Goal: Information Seeking & Learning: Learn about a topic

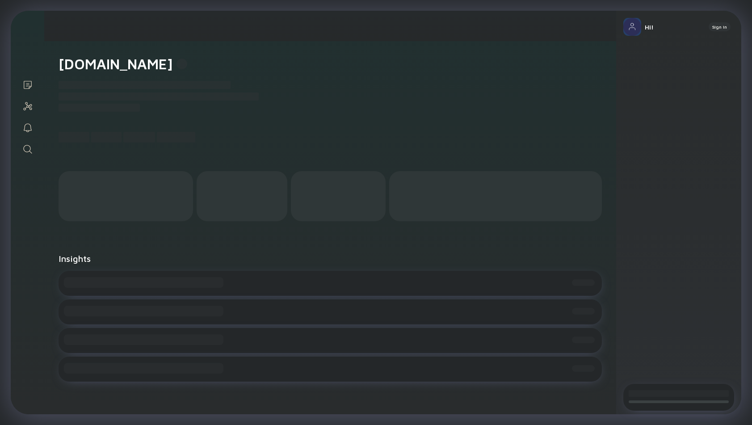
click at [25, 144] on icon "Search" at bounding box center [27, 149] width 11 height 11
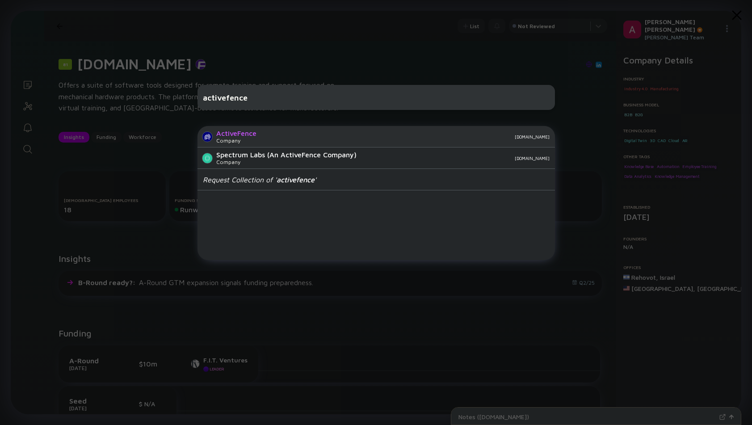
type input "activefence"
click at [268, 134] on div "[DOMAIN_NAME]" at bounding box center [407, 136] width 286 height 5
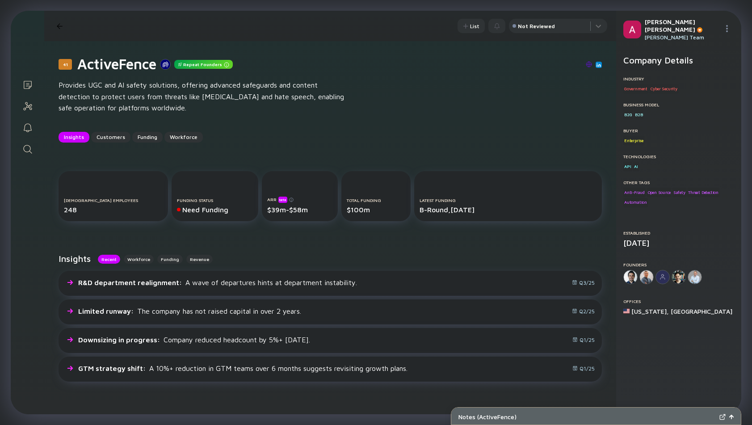
click at [27, 141] on link "Search" at bounding box center [28, 148] width 34 height 21
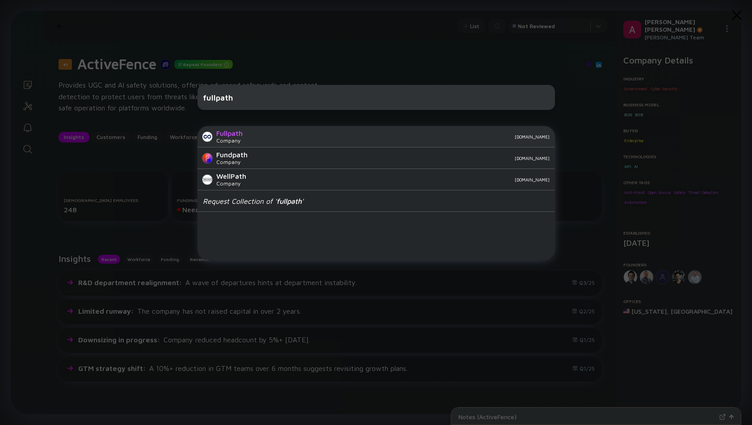
type input "fullpath"
click at [248, 136] on div "Fullpath Company [DOMAIN_NAME]" at bounding box center [377, 136] width 358 height 21
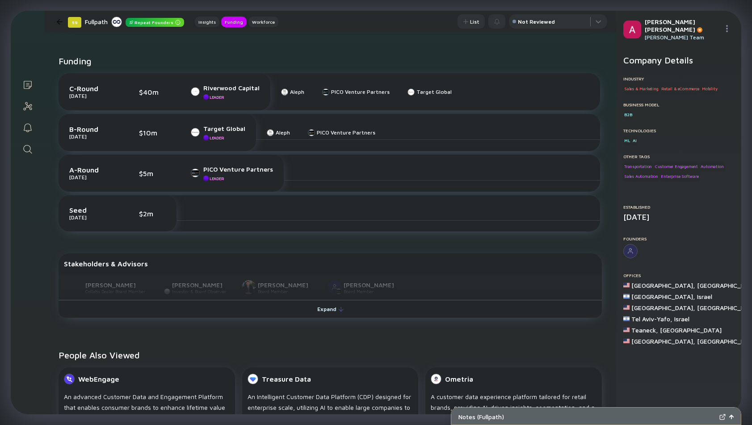
scroll to position [364, 0]
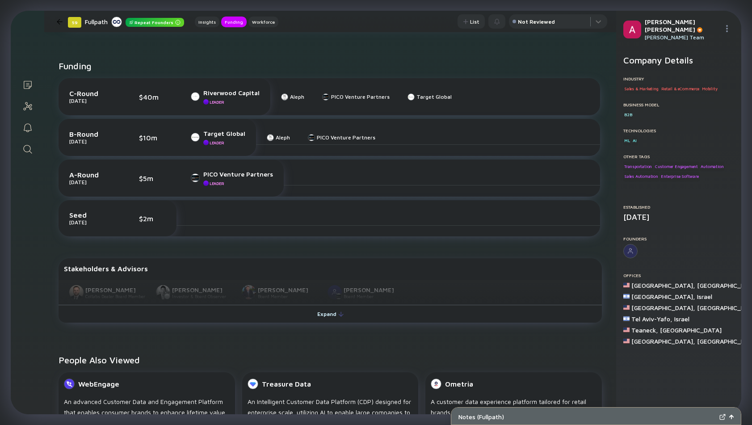
click at [37, 153] on link "Search" at bounding box center [28, 148] width 34 height 21
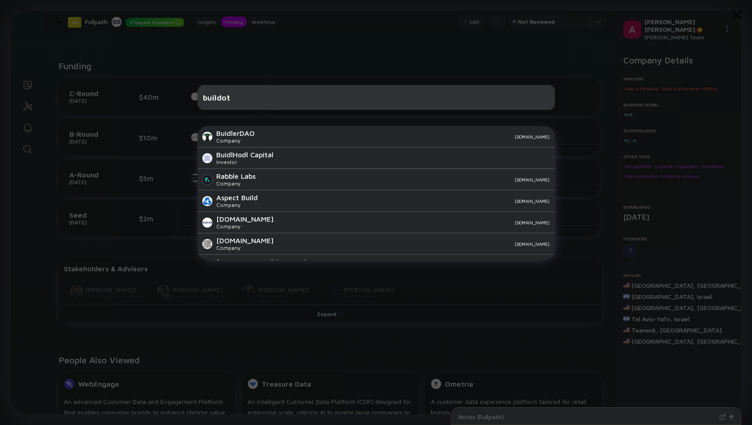
type input "buildots"
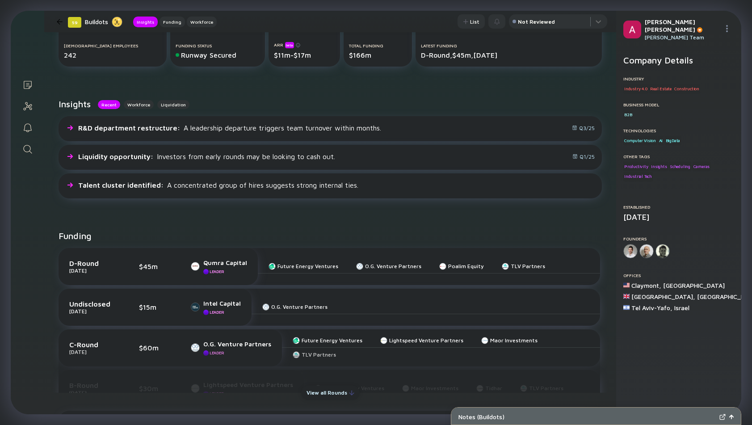
scroll to position [155, 0]
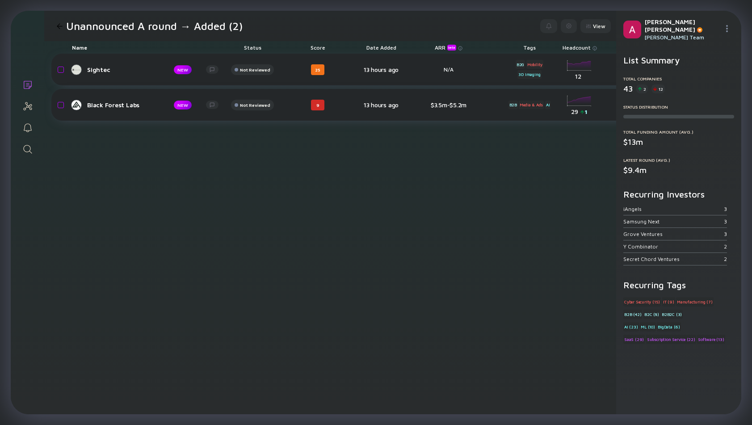
click at [254, 276] on div "Sightec NEW Not Reviewed 25 13 hours ago N/A B2G Mobility 3D Imaging headcount-…" at bounding box center [462, 234] width 823 height 361
click at [135, 118] on div "Black Forest Labs NEW Not Reviewed 9 13 hours ago $3.5m-$5.2m B2B Media & Ads A…" at bounding box center [462, 105] width 823 height 32
